Goal: Obtain resource: Obtain resource

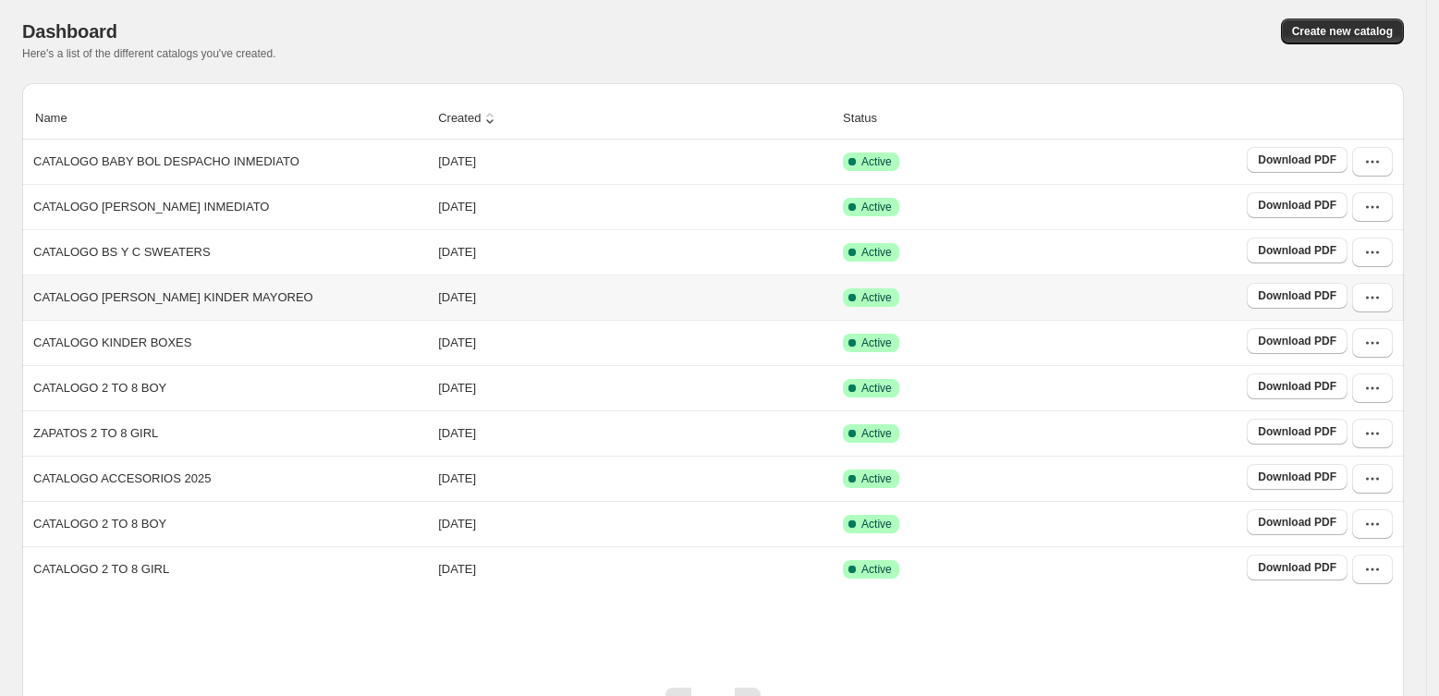
scroll to position [105, 0]
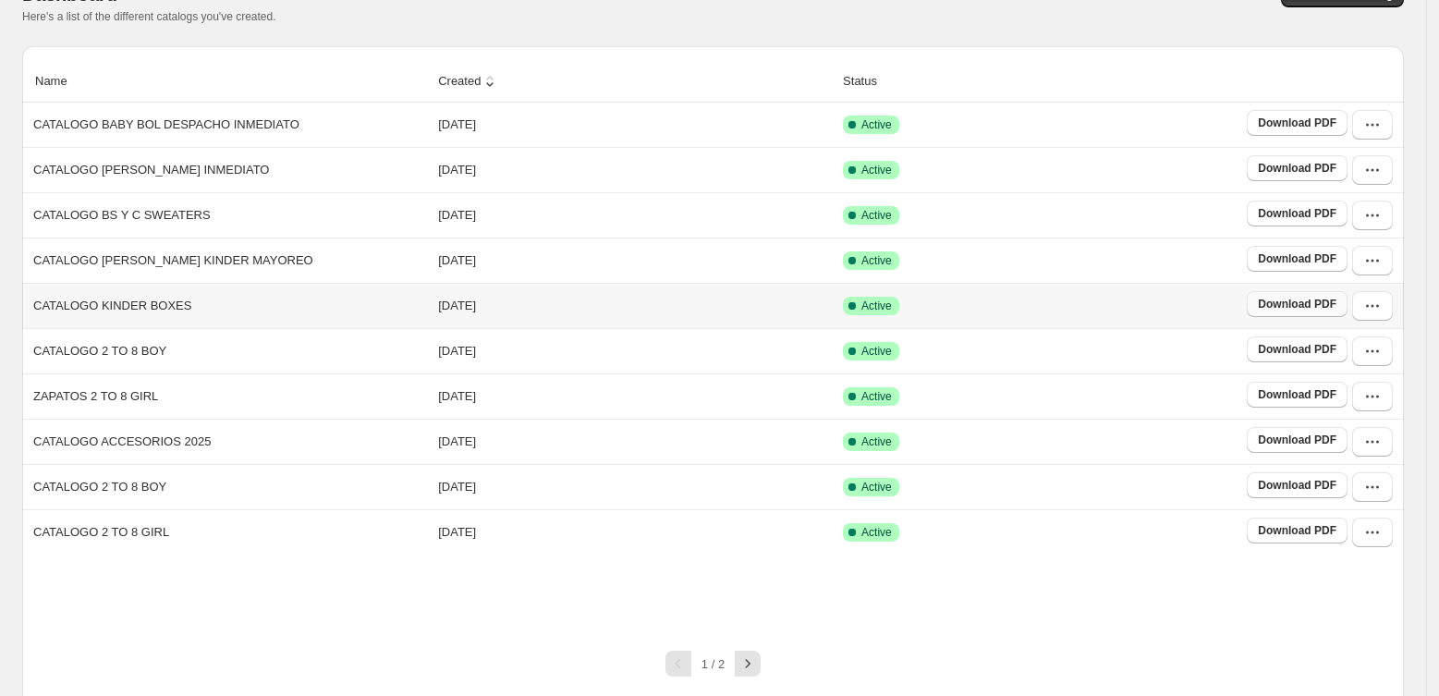
click at [1336, 303] on span "Download PDF" at bounding box center [1297, 304] width 79 height 15
click at [750, 659] on icon "button" at bounding box center [748, 663] width 5 height 8
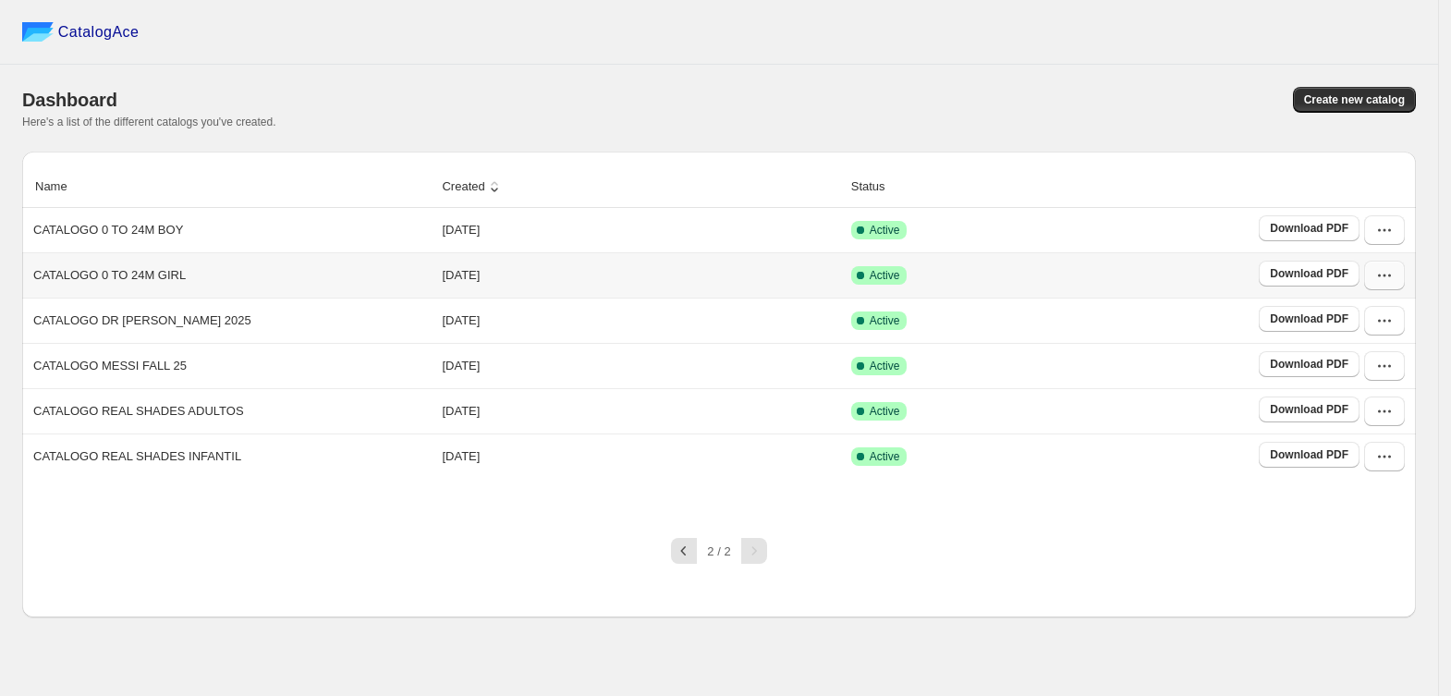
click at [1403, 285] on button "button" at bounding box center [1384, 276] width 41 height 30
click at [1360, 353] on span "View catalog links" at bounding box center [1370, 356] width 67 height 32
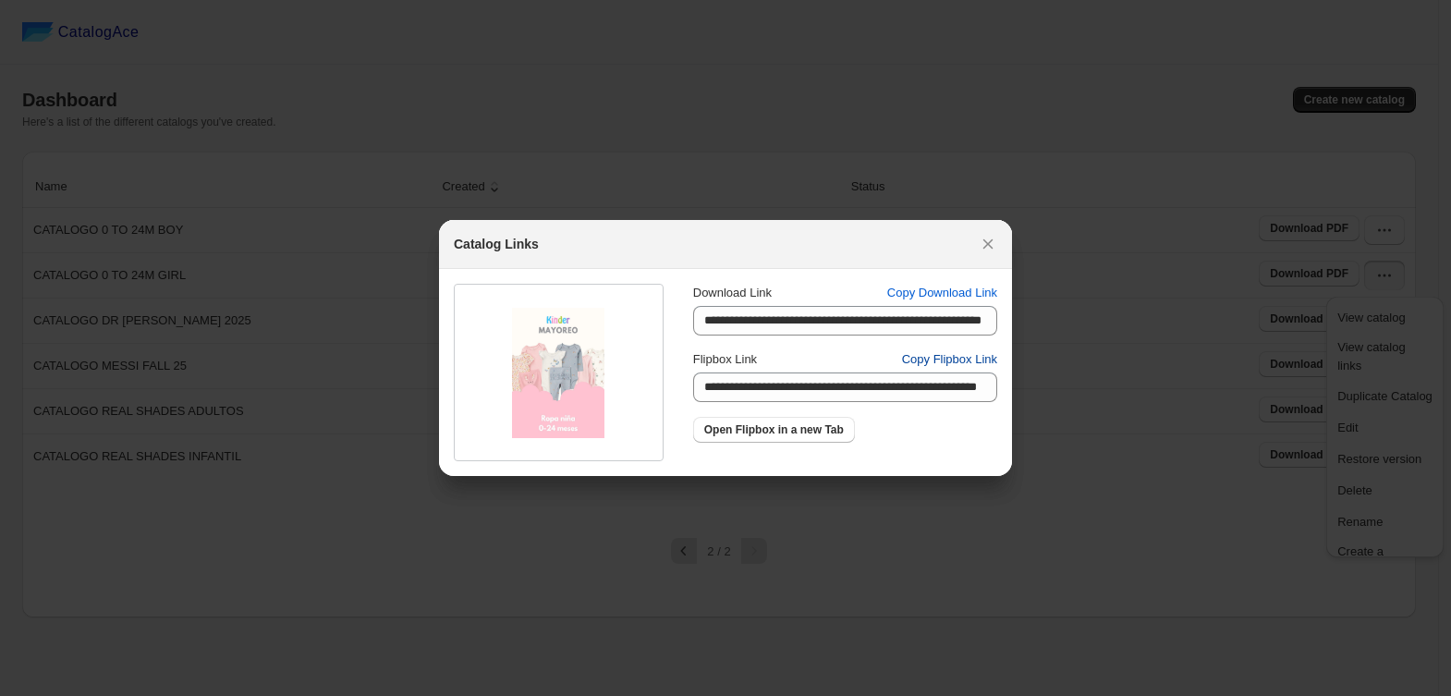
click at [922, 356] on span "Copy Flipbox Link" at bounding box center [949, 359] width 95 height 18
click at [980, 248] on icon ":r1h:" at bounding box center [988, 244] width 18 height 18
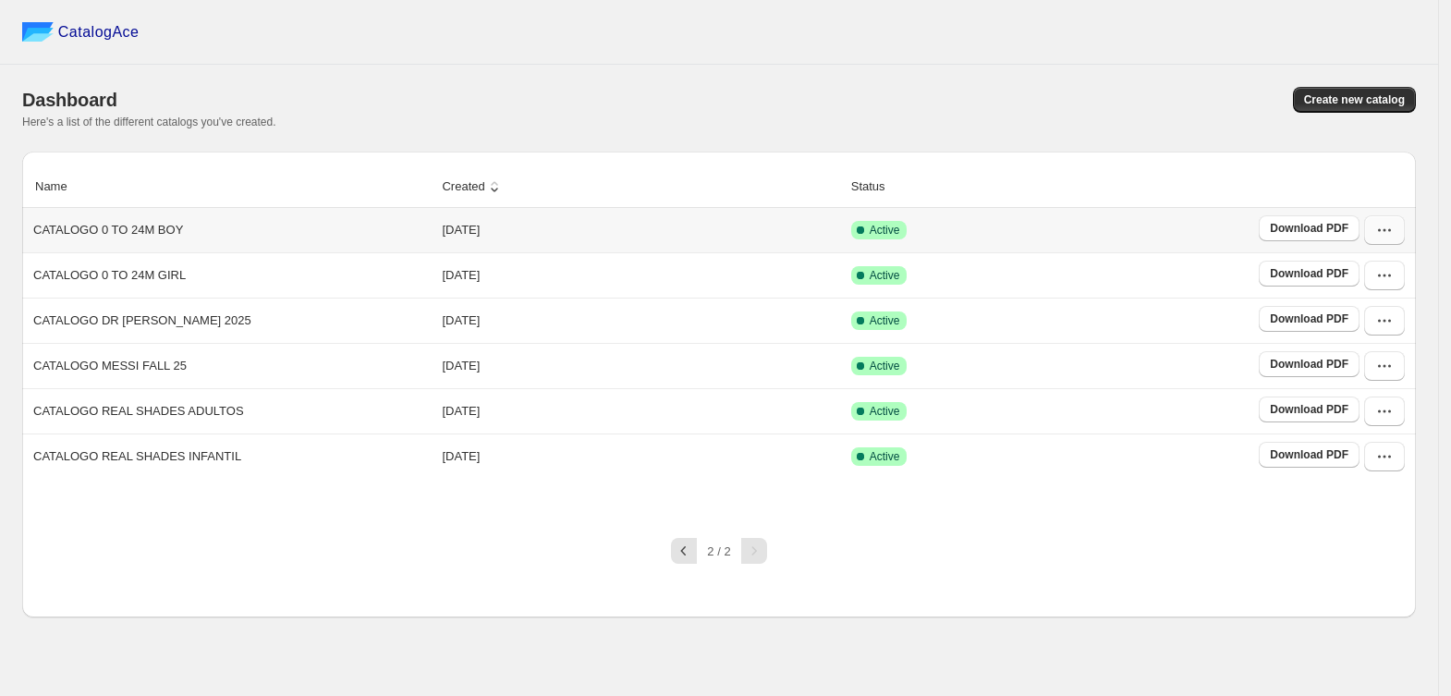
click at [1384, 222] on button "button" at bounding box center [1384, 230] width 41 height 30
click at [1371, 300] on span "View catalog links" at bounding box center [1370, 311] width 67 height 32
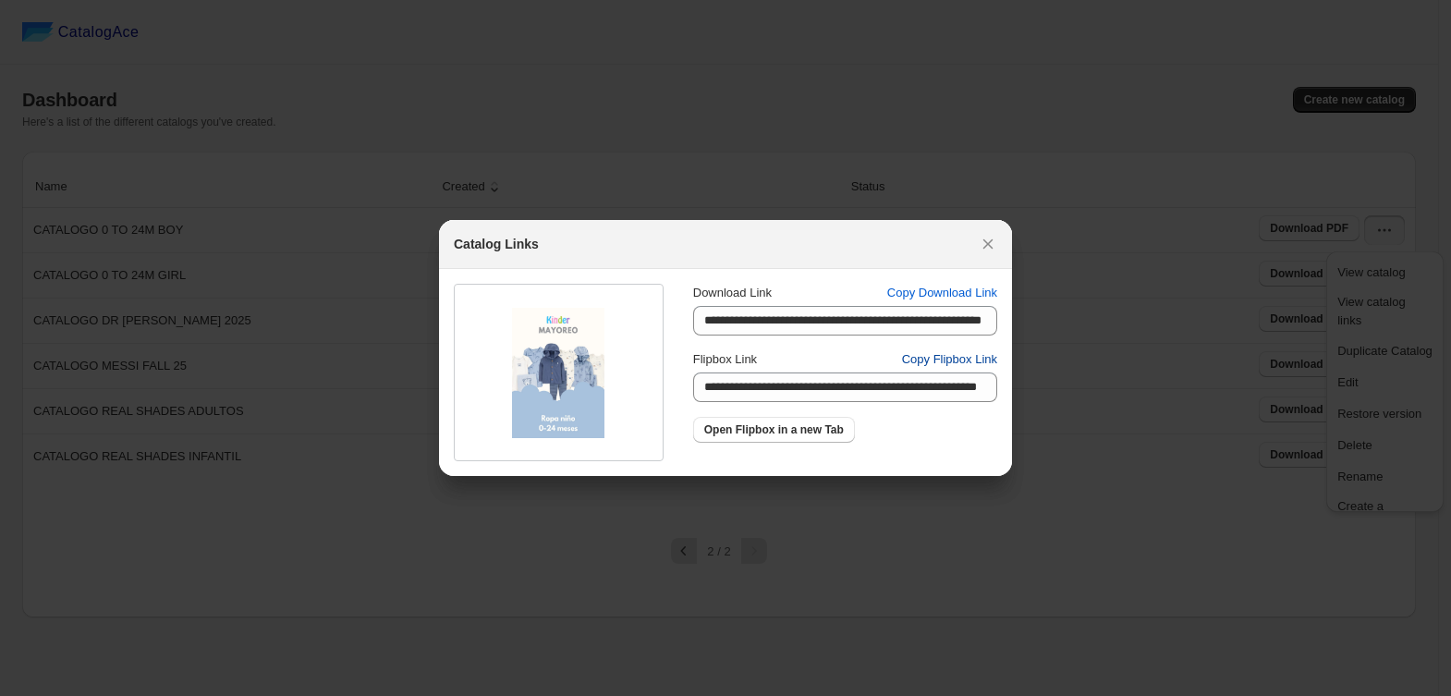
click at [973, 355] on span "Copy Flipbox Link" at bounding box center [949, 359] width 95 height 18
click at [981, 248] on icon ":r1h:" at bounding box center [988, 244] width 18 height 18
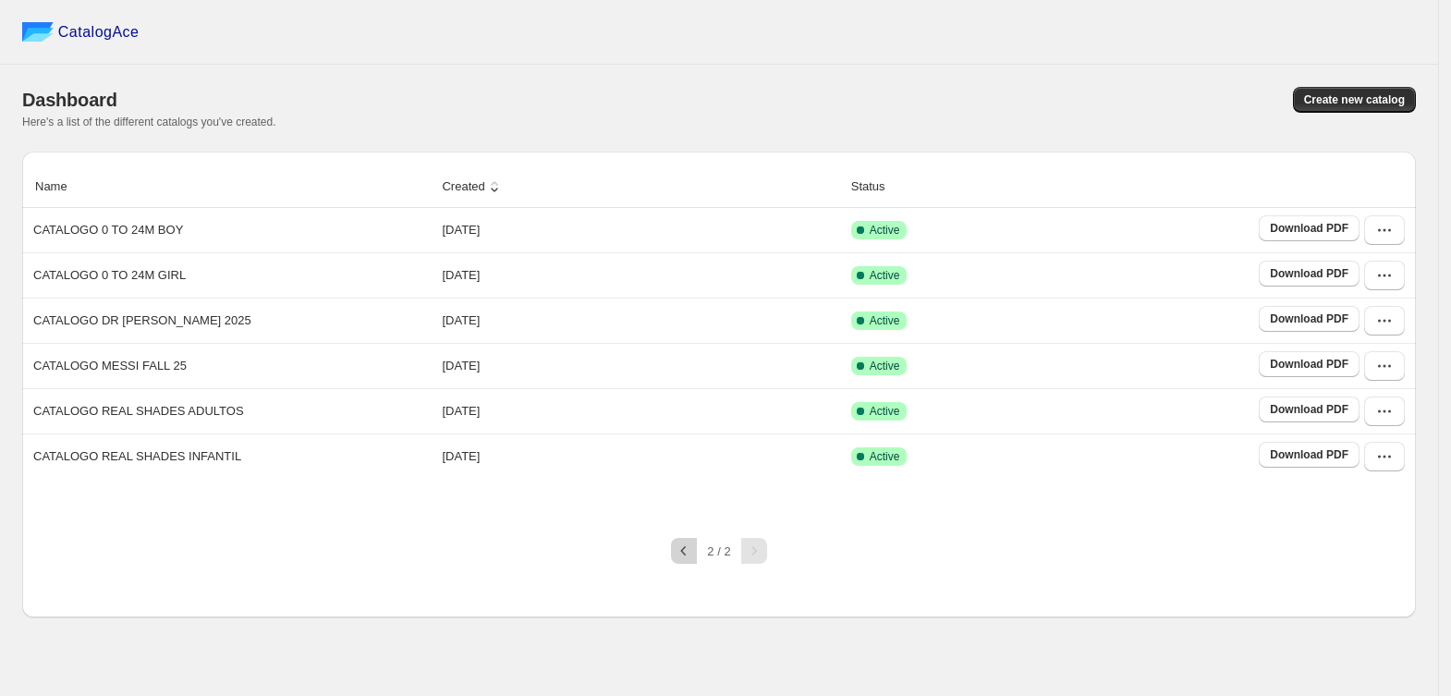
click at [685, 549] on icon "button" at bounding box center [684, 550] width 18 height 18
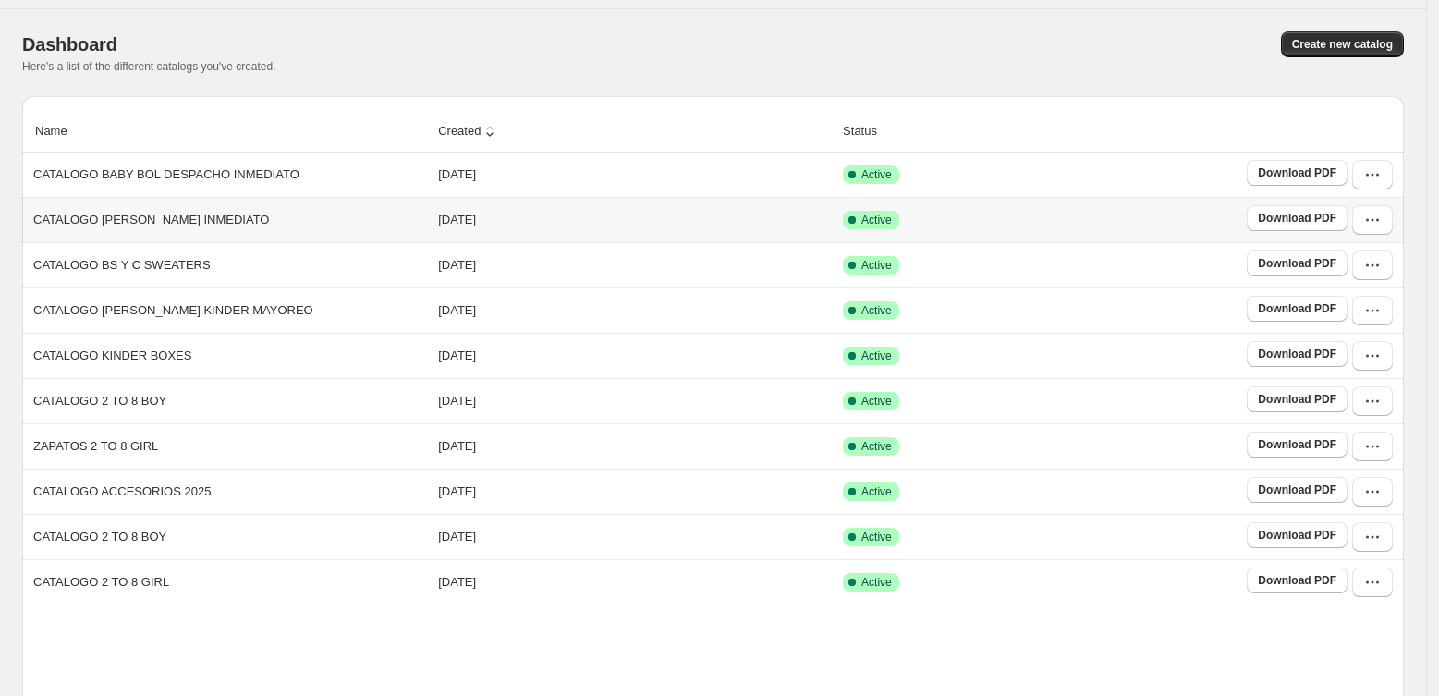
scroll to position [105, 0]
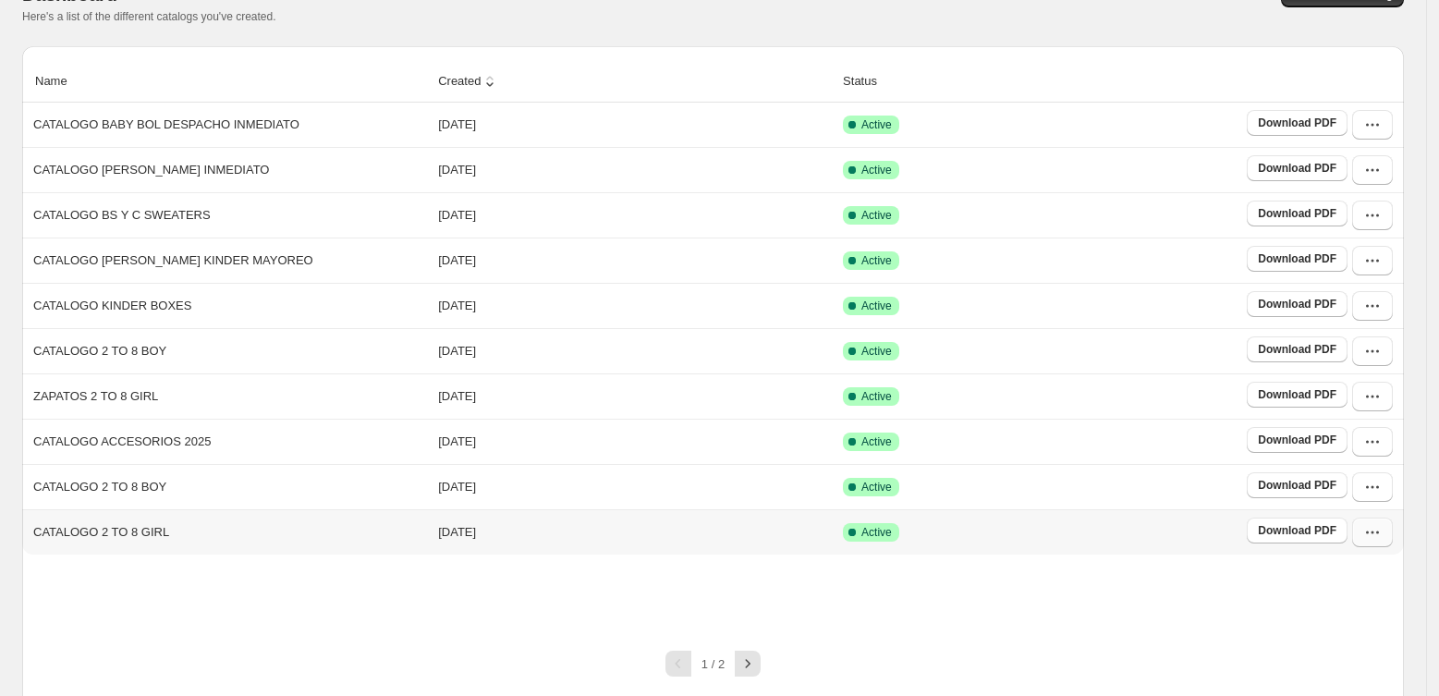
click at [1381, 534] on icon "button" at bounding box center [1372, 532] width 18 height 18
click at [1366, 312] on span "View catalog links" at bounding box center [1359, 316] width 67 height 32
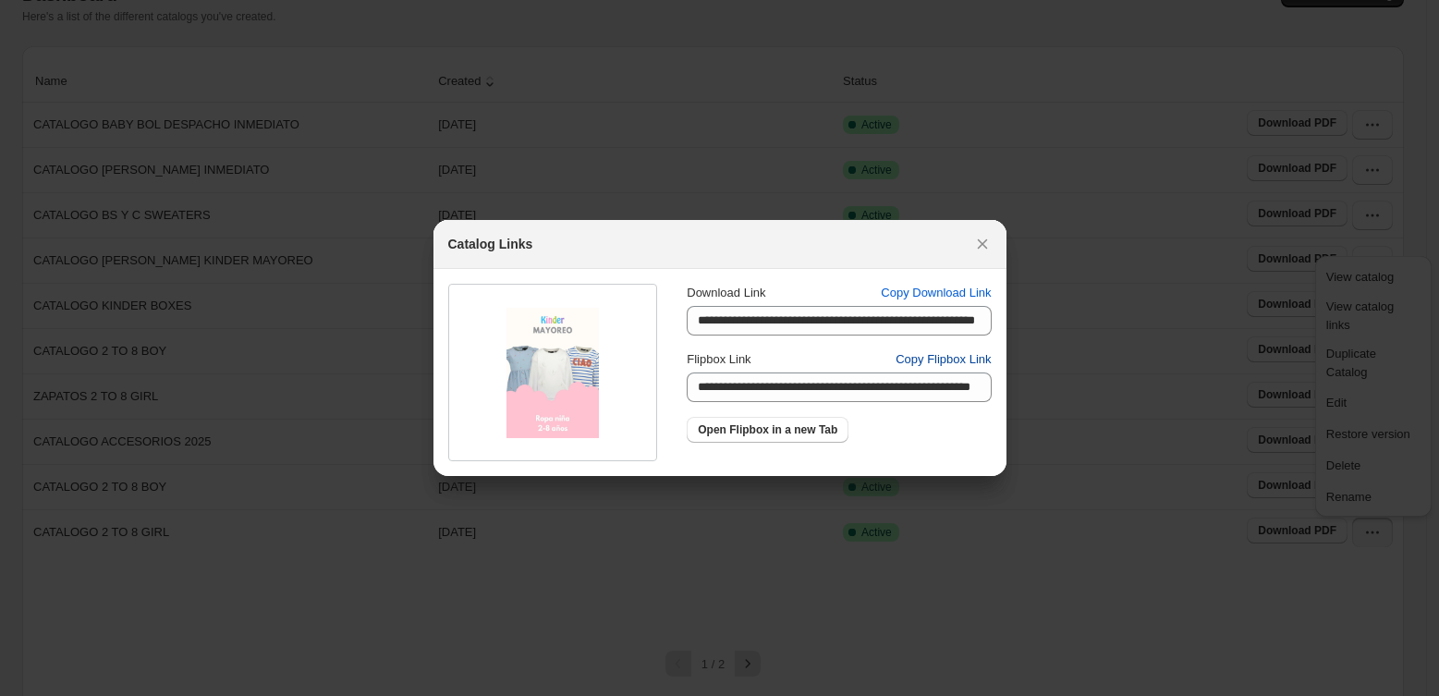
click at [928, 366] on span "Copy Flipbox Link" at bounding box center [942, 359] width 95 height 18
click at [989, 241] on icon ":r2h:" at bounding box center [982, 244] width 18 height 18
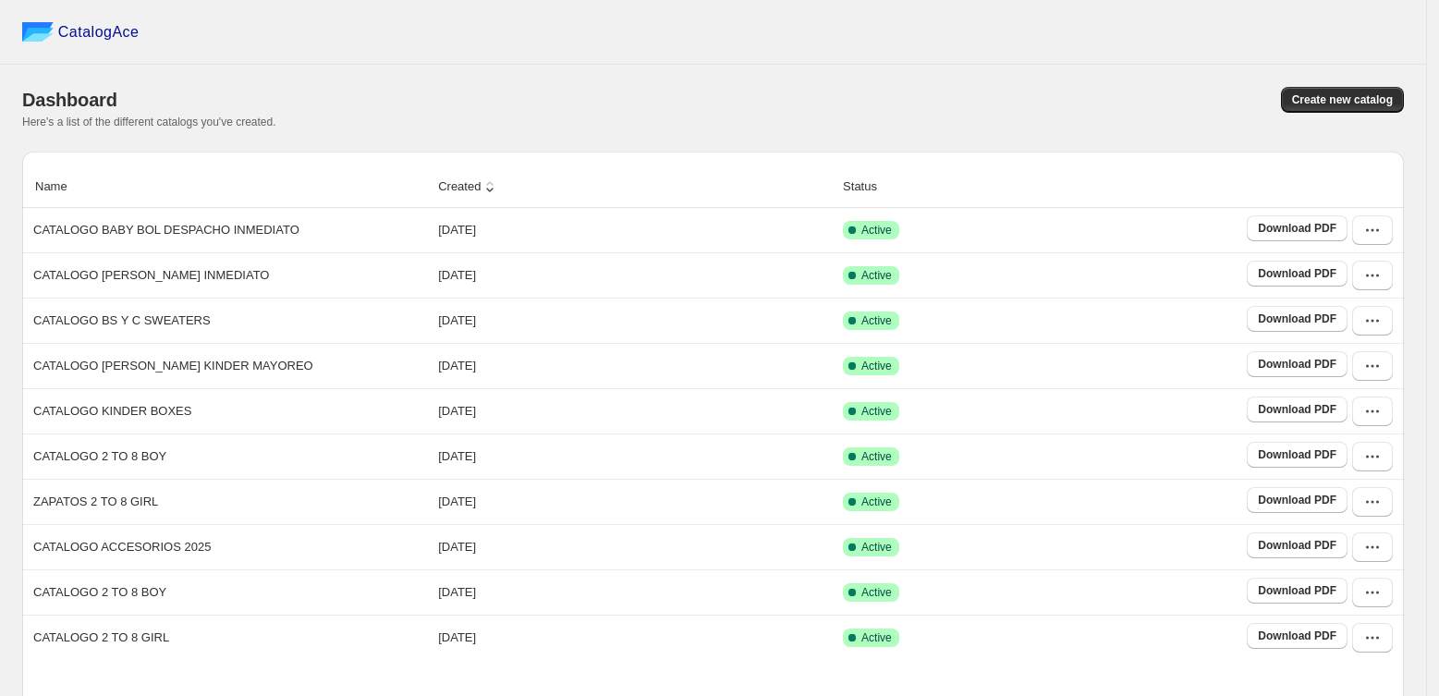
scroll to position [105, 0]
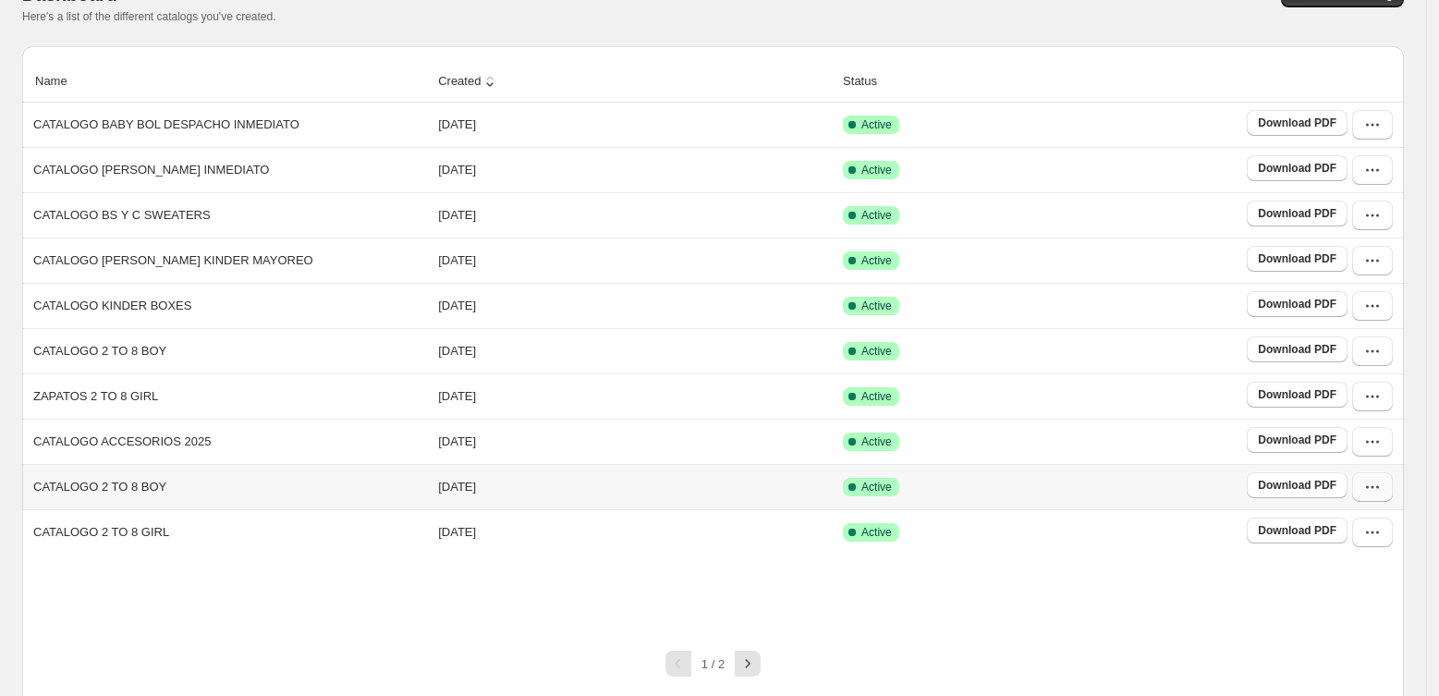
click at [1381, 481] on icon "button" at bounding box center [1372, 487] width 18 height 18
click at [1380, 267] on span "View catalog links" at bounding box center [1359, 271] width 67 height 32
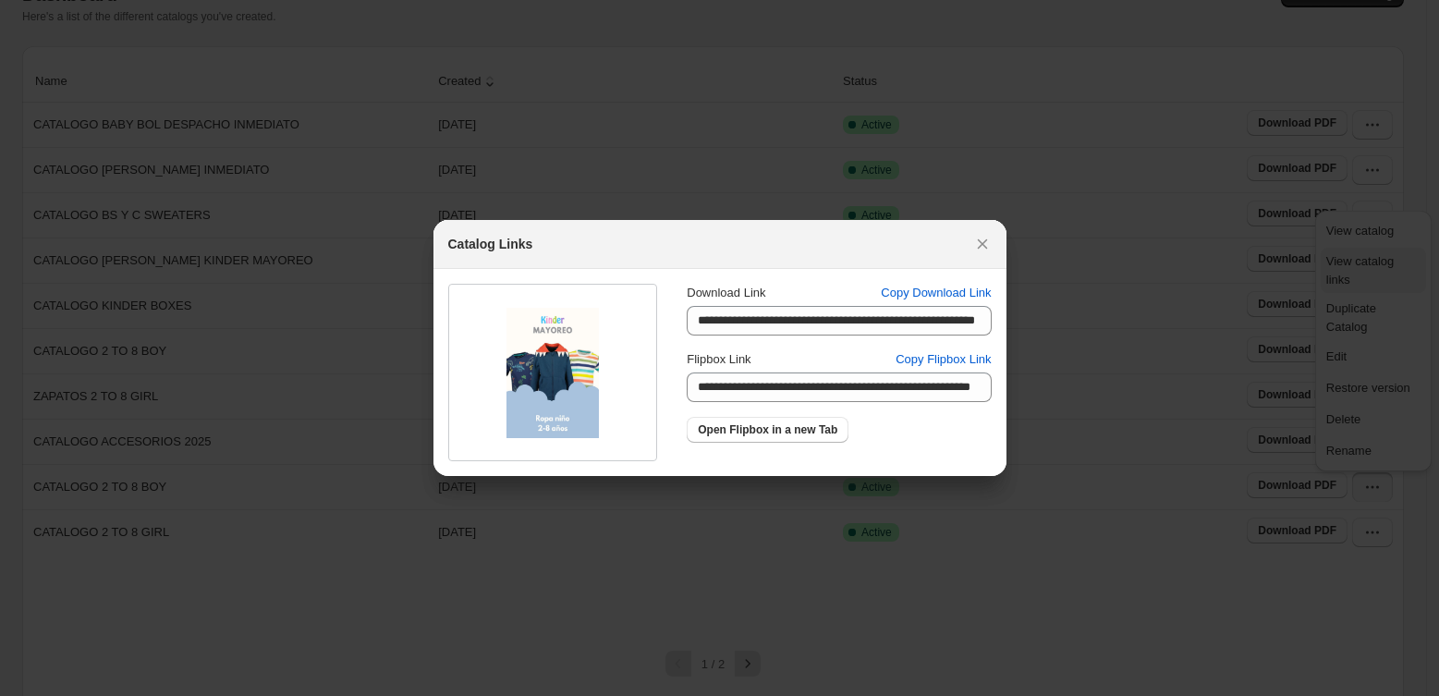
scroll to position [0, 0]
click at [955, 367] on span "Copy Flipbox Link" at bounding box center [942, 359] width 95 height 18
click at [1004, 245] on div "Catalog Links" at bounding box center [719, 244] width 573 height 49
click at [985, 240] on icon ":r2h:" at bounding box center [982, 244] width 10 height 10
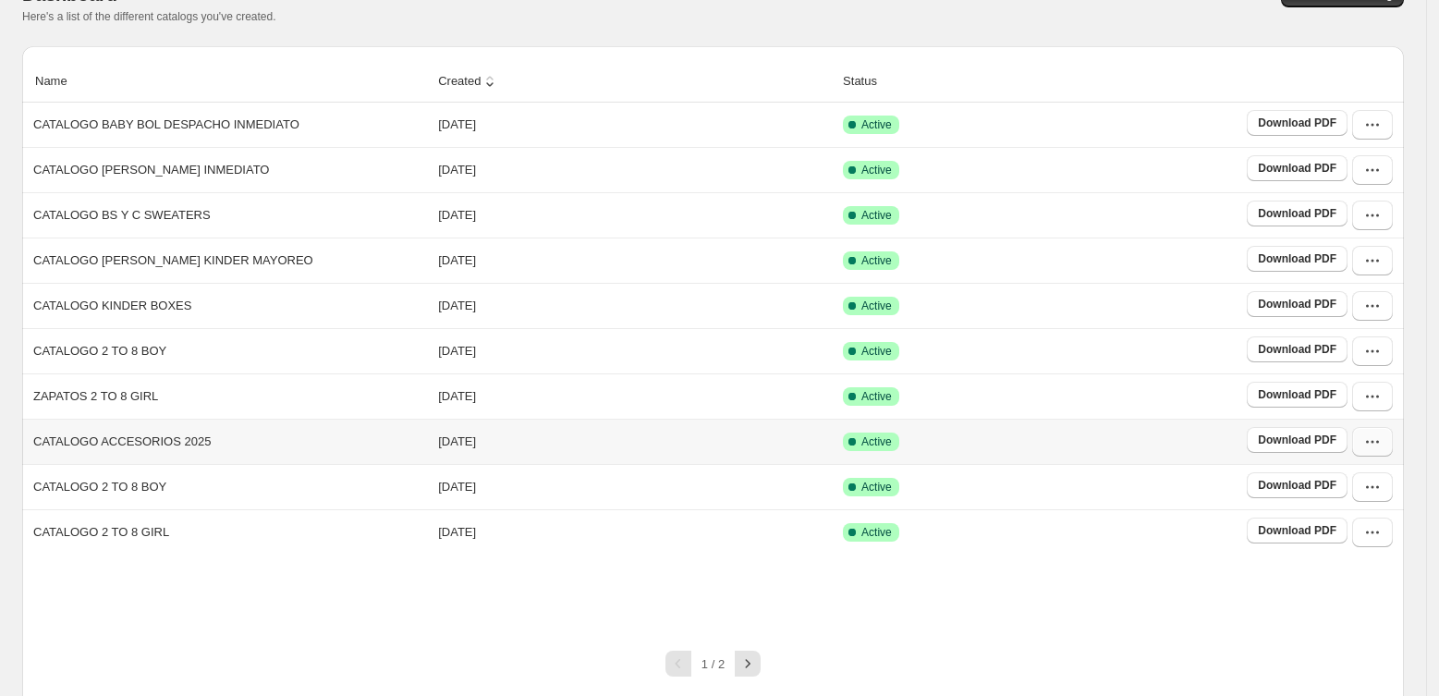
click at [1379, 444] on icon "button" at bounding box center [1377, 442] width 3 height 3
click at [1388, 220] on span "View catalog links" at bounding box center [1359, 225] width 67 height 32
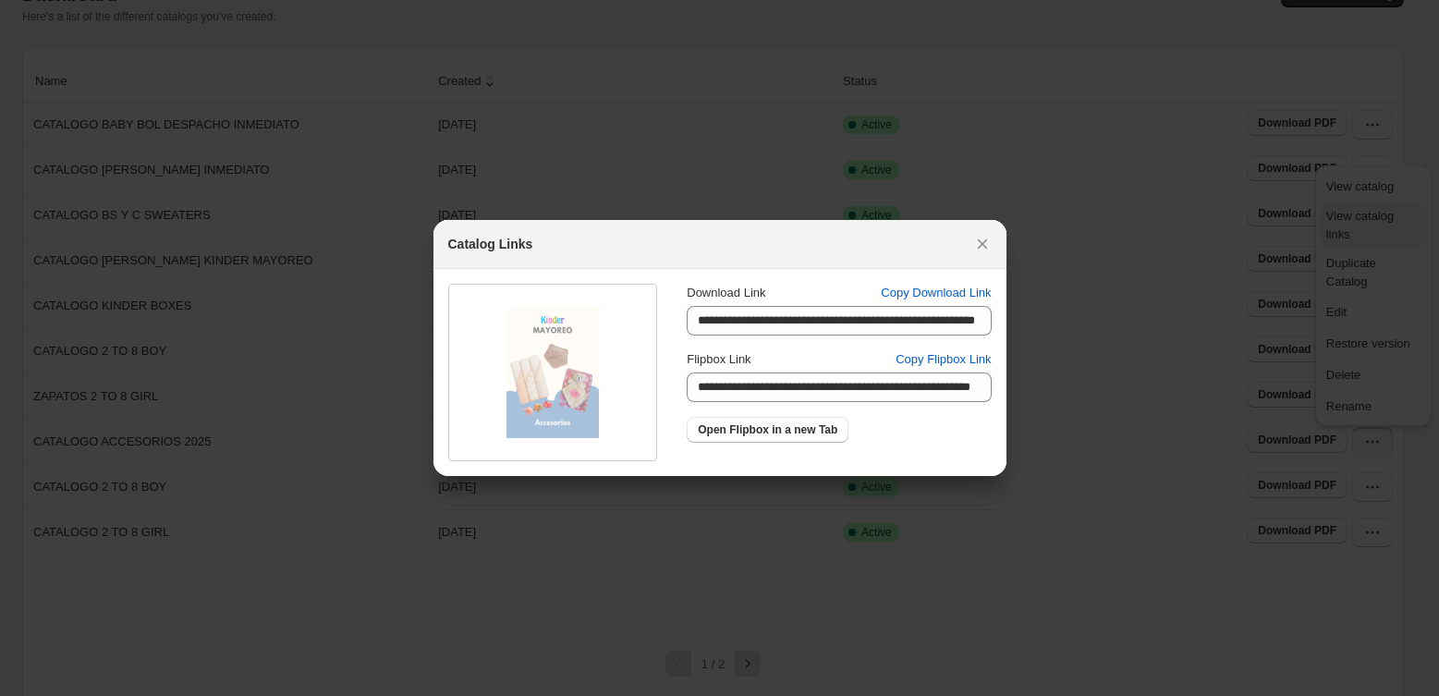
scroll to position [0, 0]
click at [962, 359] on span "Copy Flipbox Link" at bounding box center [942, 359] width 95 height 18
click at [984, 240] on icon ":r2h:" at bounding box center [982, 244] width 18 height 18
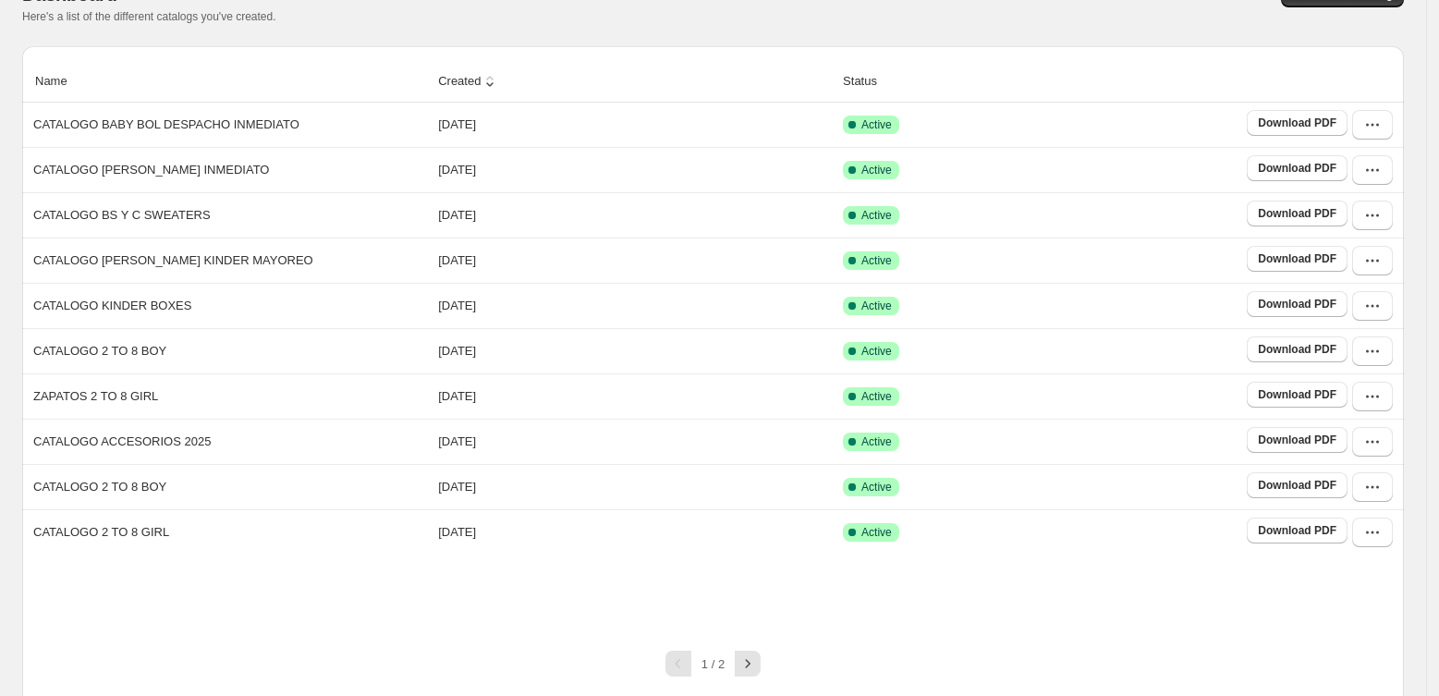
click at [770, 636] on div "1 / 2" at bounding box center [705, 656] width 1396 height 41
click at [757, 654] on icon "button" at bounding box center [747, 663] width 18 height 18
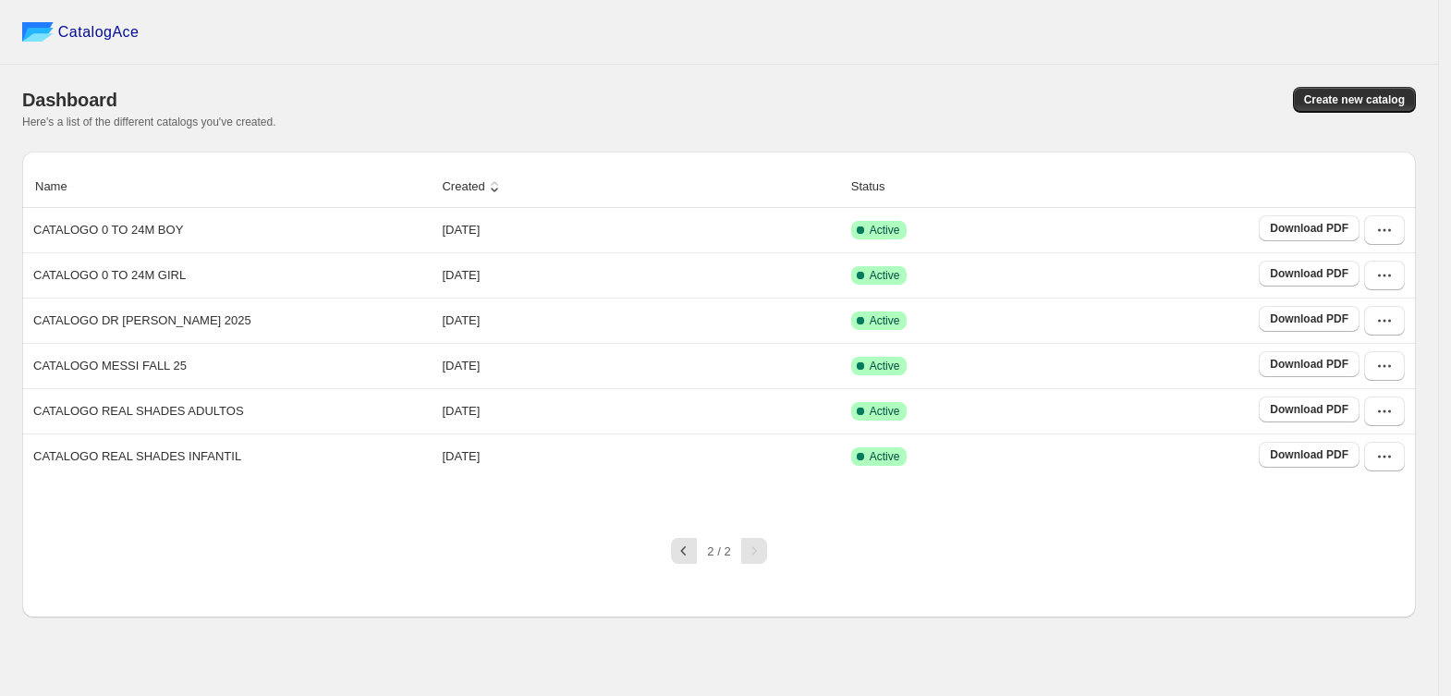
click at [688, 540] on div "2 / 2" at bounding box center [711, 543] width 1408 height 41
click at [687, 548] on icon "button" at bounding box center [684, 550] width 18 height 18
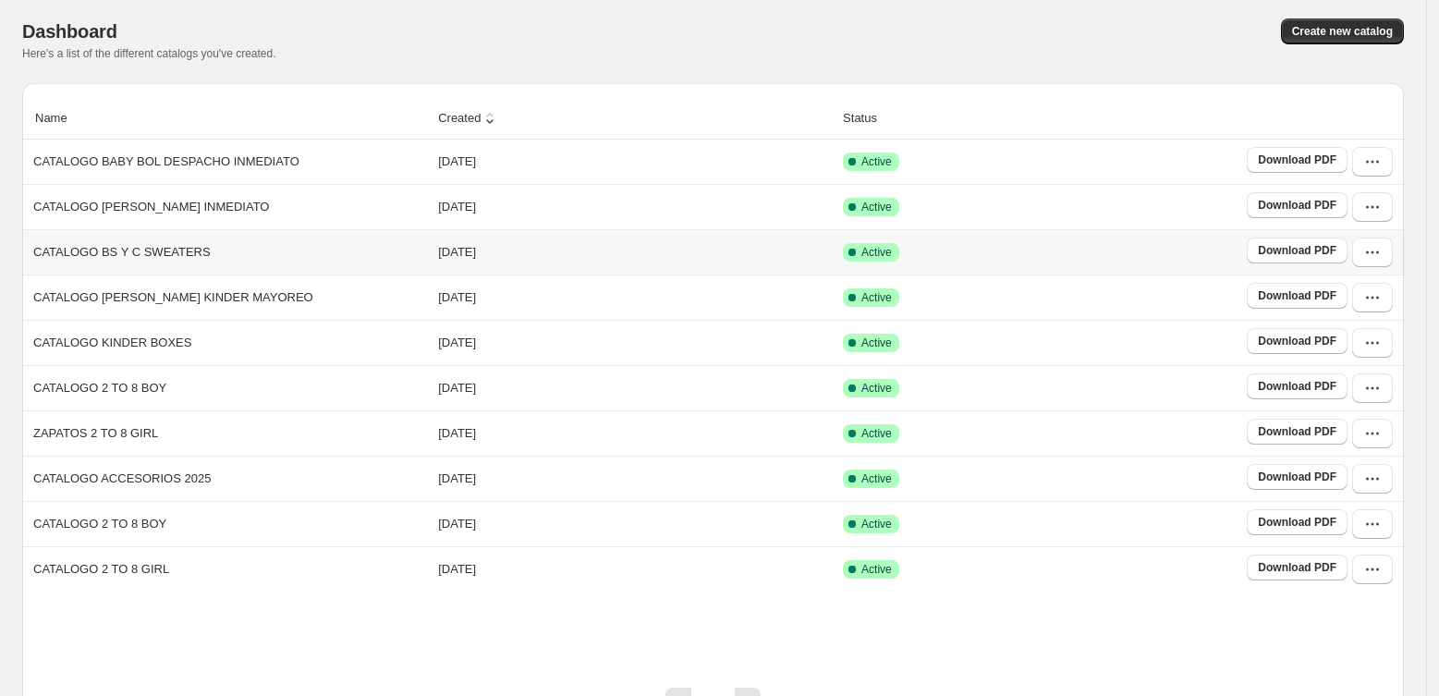
scroll to position [105, 0]
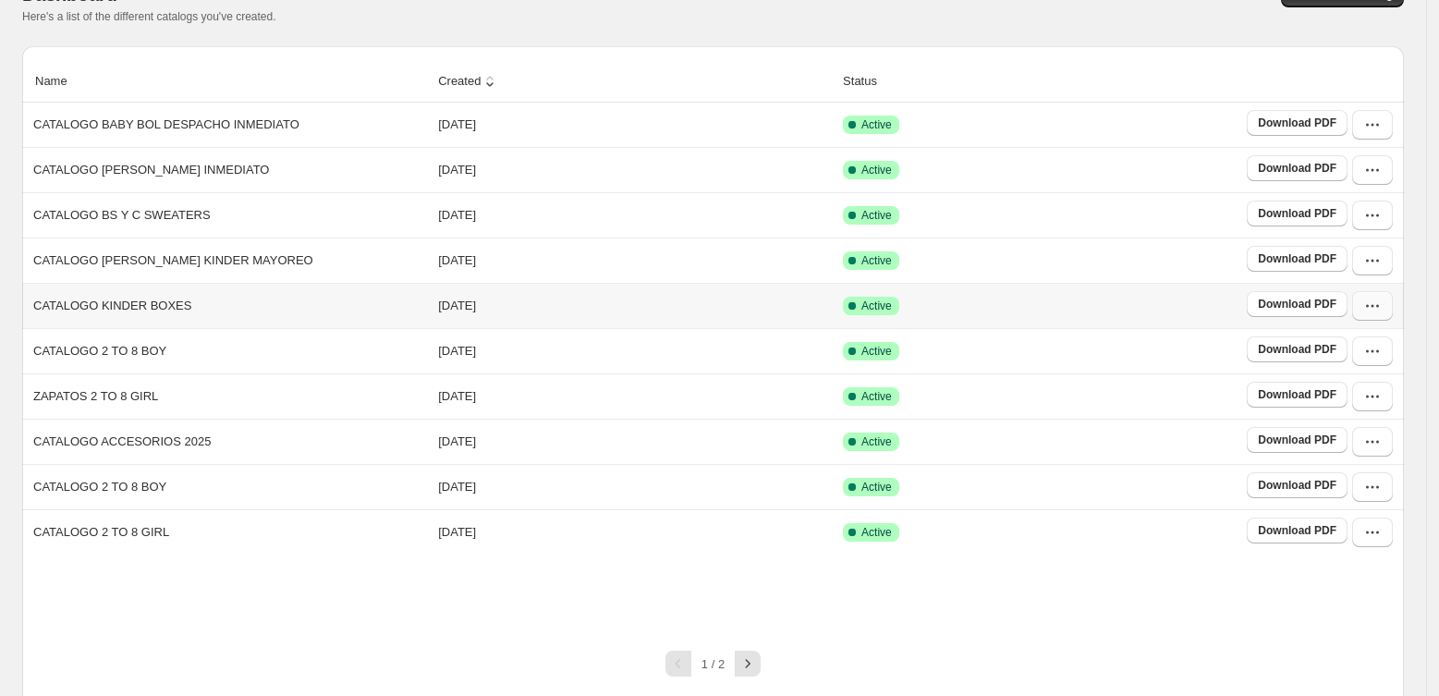
click at [1379, 308] on icon "button" at bounding box center [1377, 306] width 3 height 3
click at [1382, 377] on span "View catalog links" at bounding box center [1359, 387] width 67 height 32
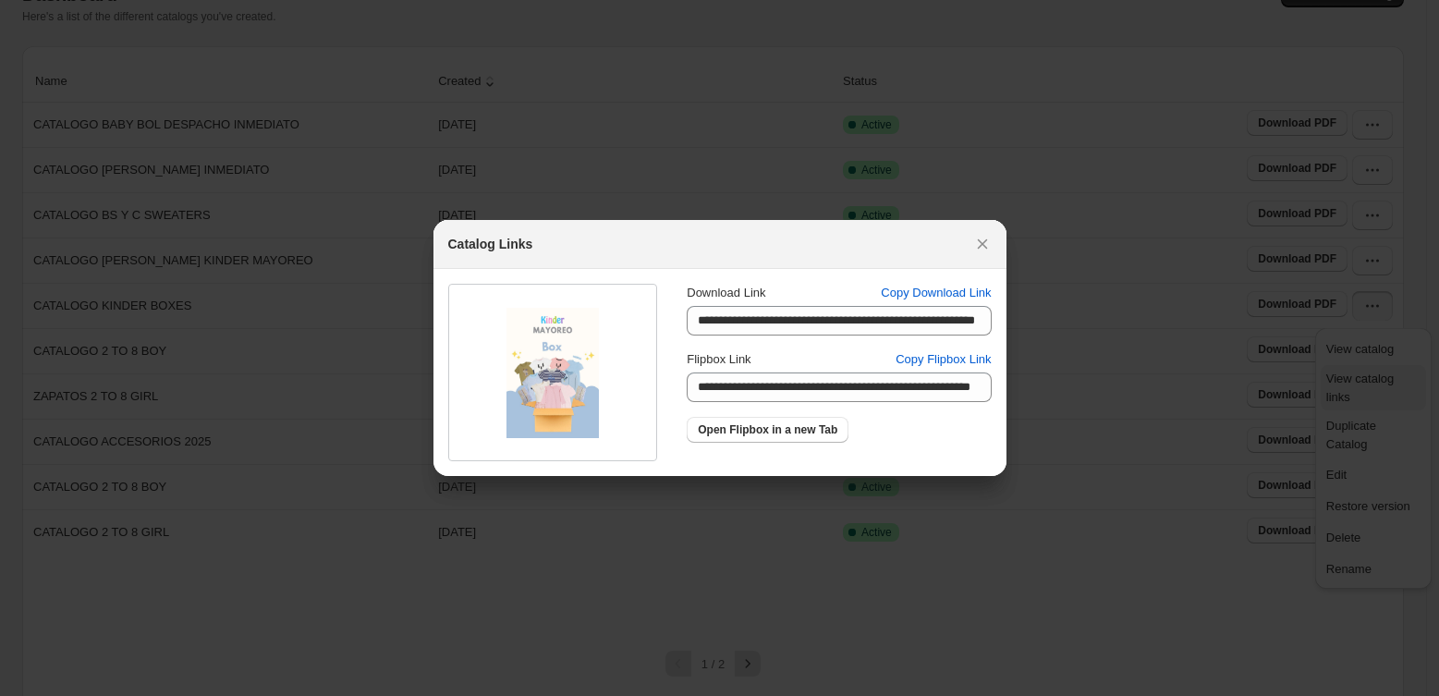
scroll to position [0, 0]
click at [972, 364] on span "Copy Flipbox Link" at bounding box center [942, 359] width 95 height 18
click at [992, 248] on button ":r4a:" at bounding box center [982, 244] width 26 height 26
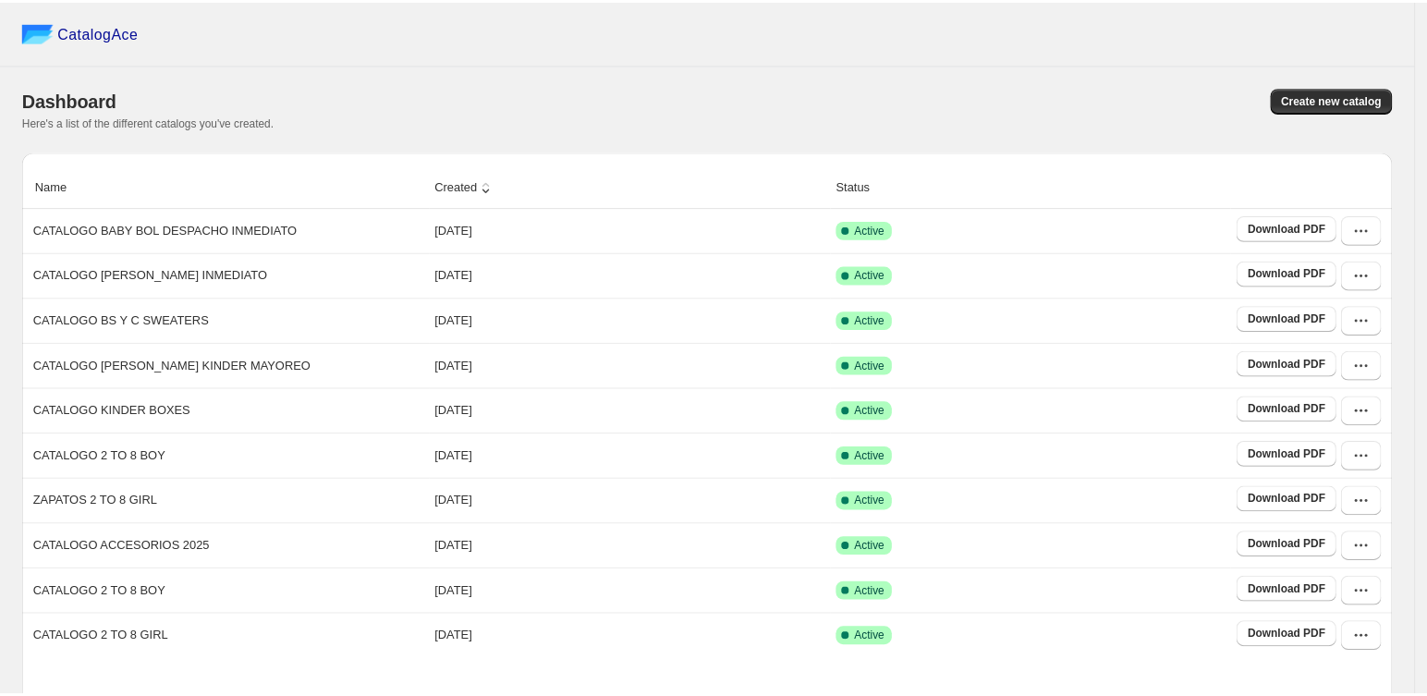
scroll to position [105, 0]
